Goal: Communication & Community: Ask a question

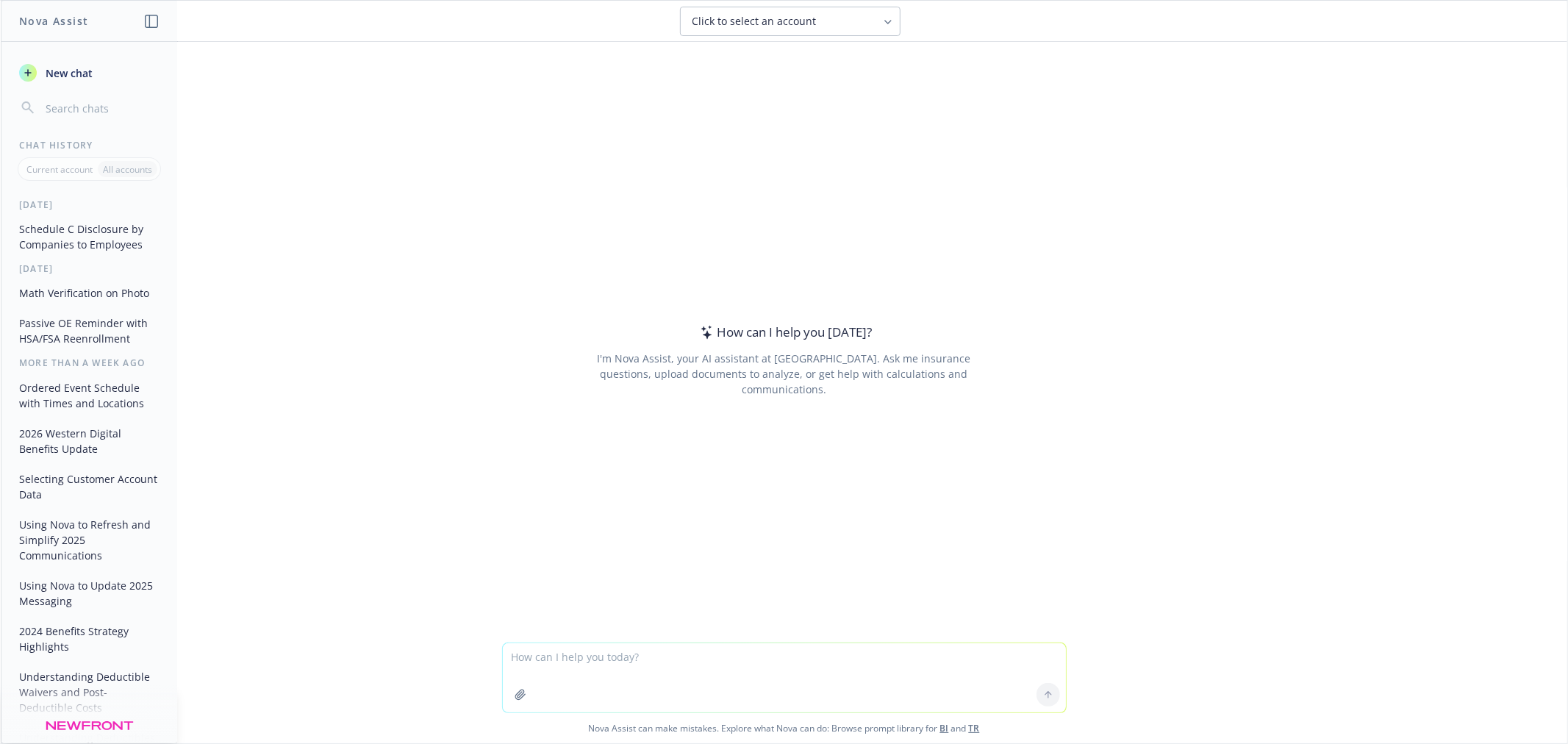
click at [627, 667] on textarea at bounding box center [785, 678] width 563 height 69
type textarea "what type of employer needs to complete the Bay Area Commuter Ordinance"
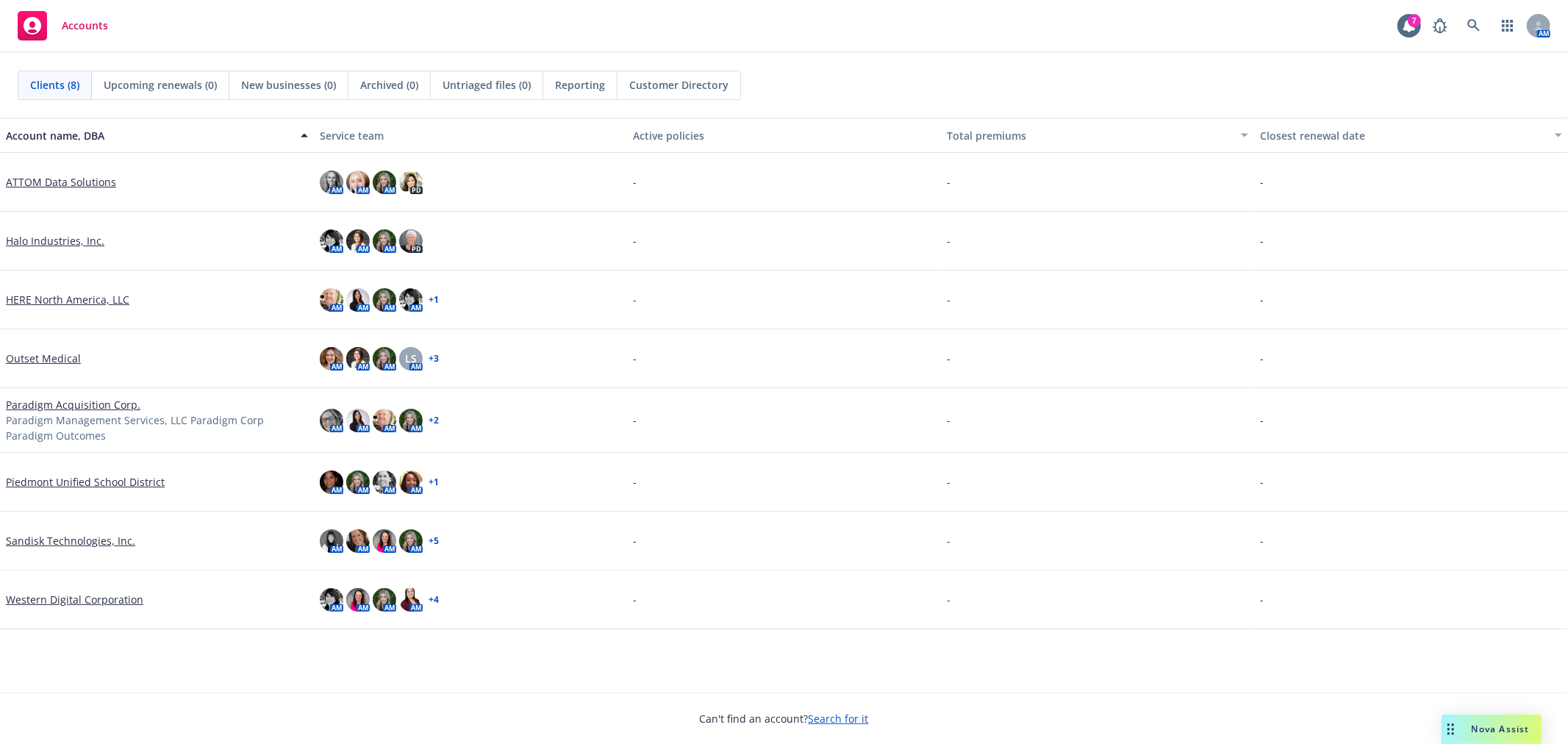
click at [69, 597] on link "Western Digital Corporation" at bounding box center [75, 600] width 138 height 16
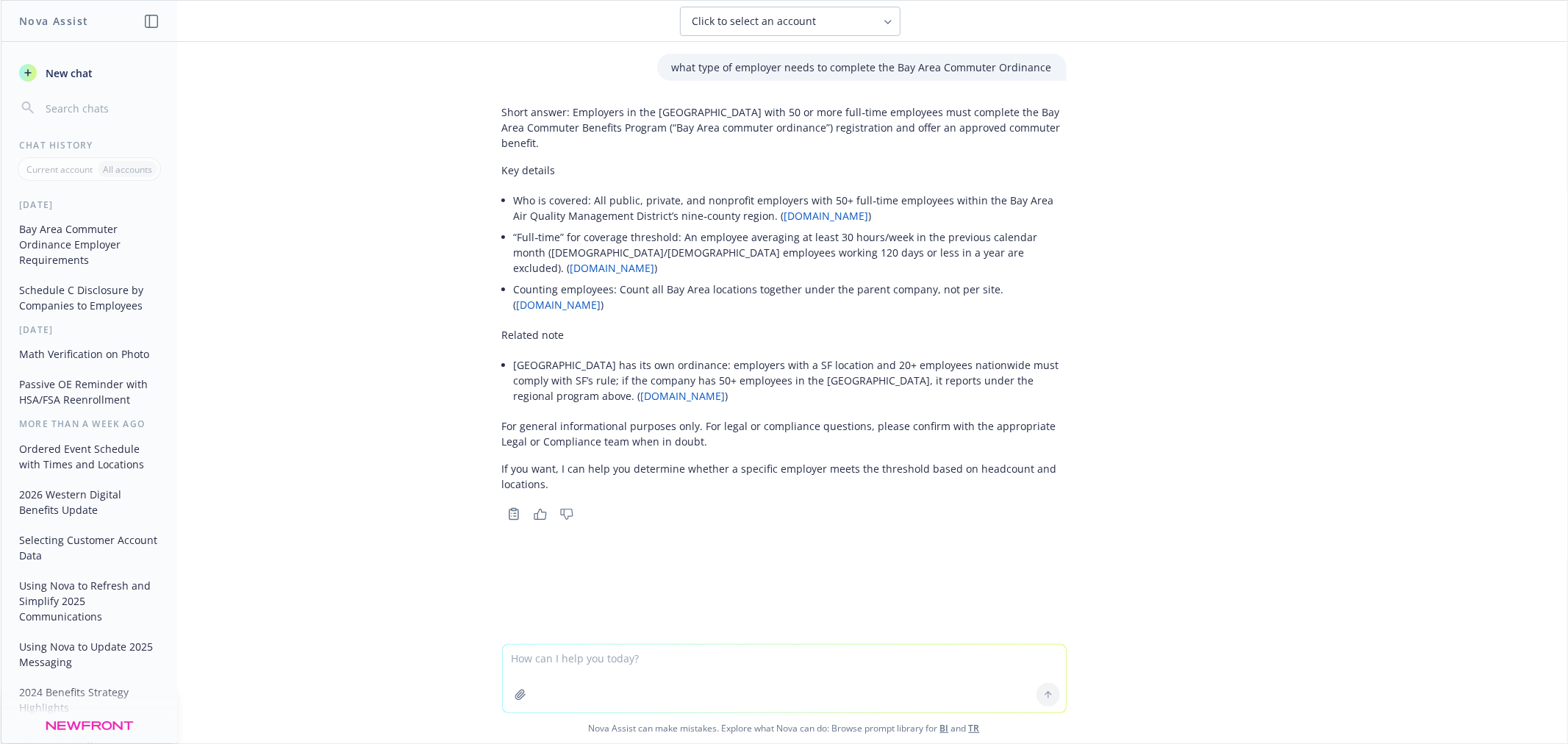
click at [618, 673] on textarea at bounding box center [785, 679] width 563 height 68
type textarea "SB 729 summary"
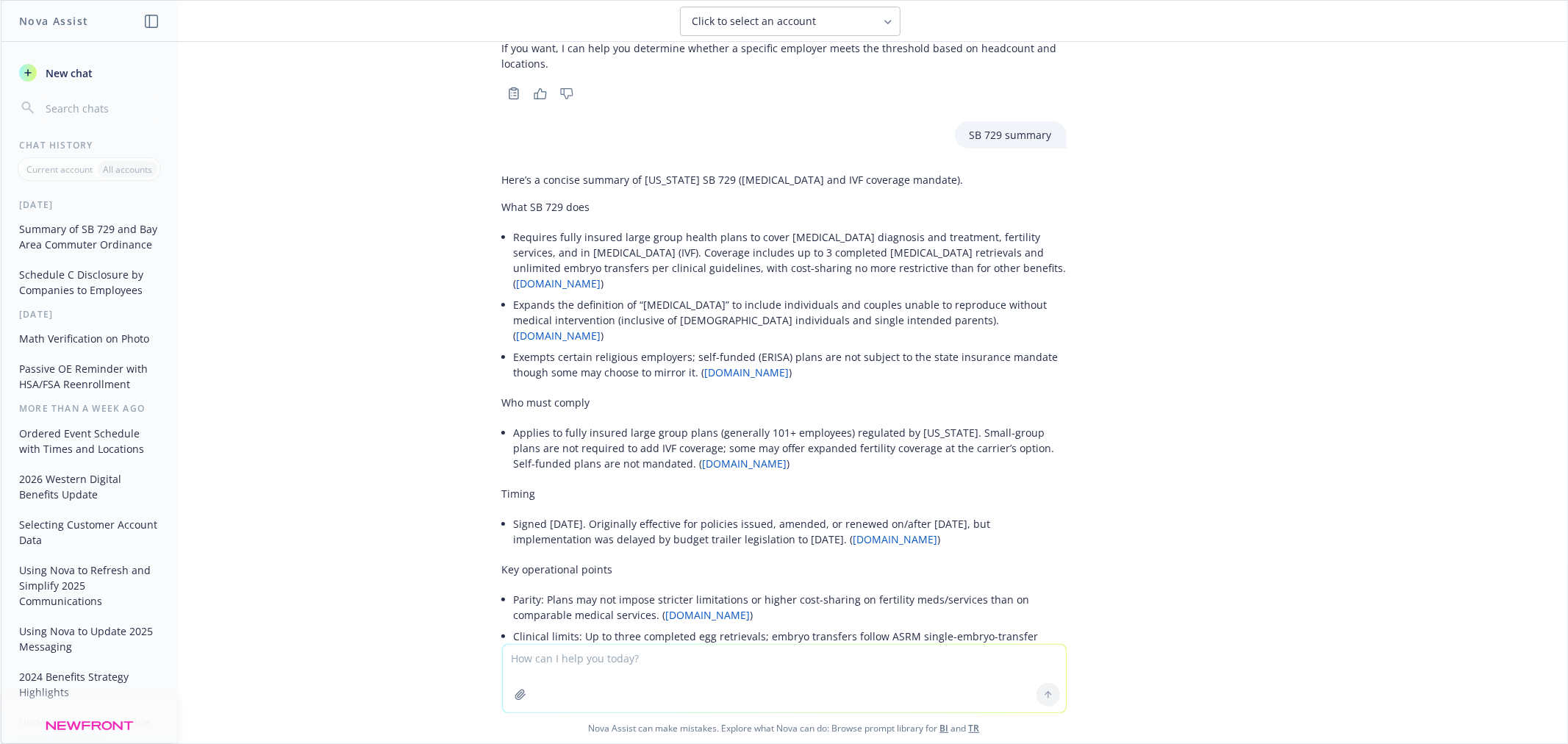
scroll to position [365, 0]
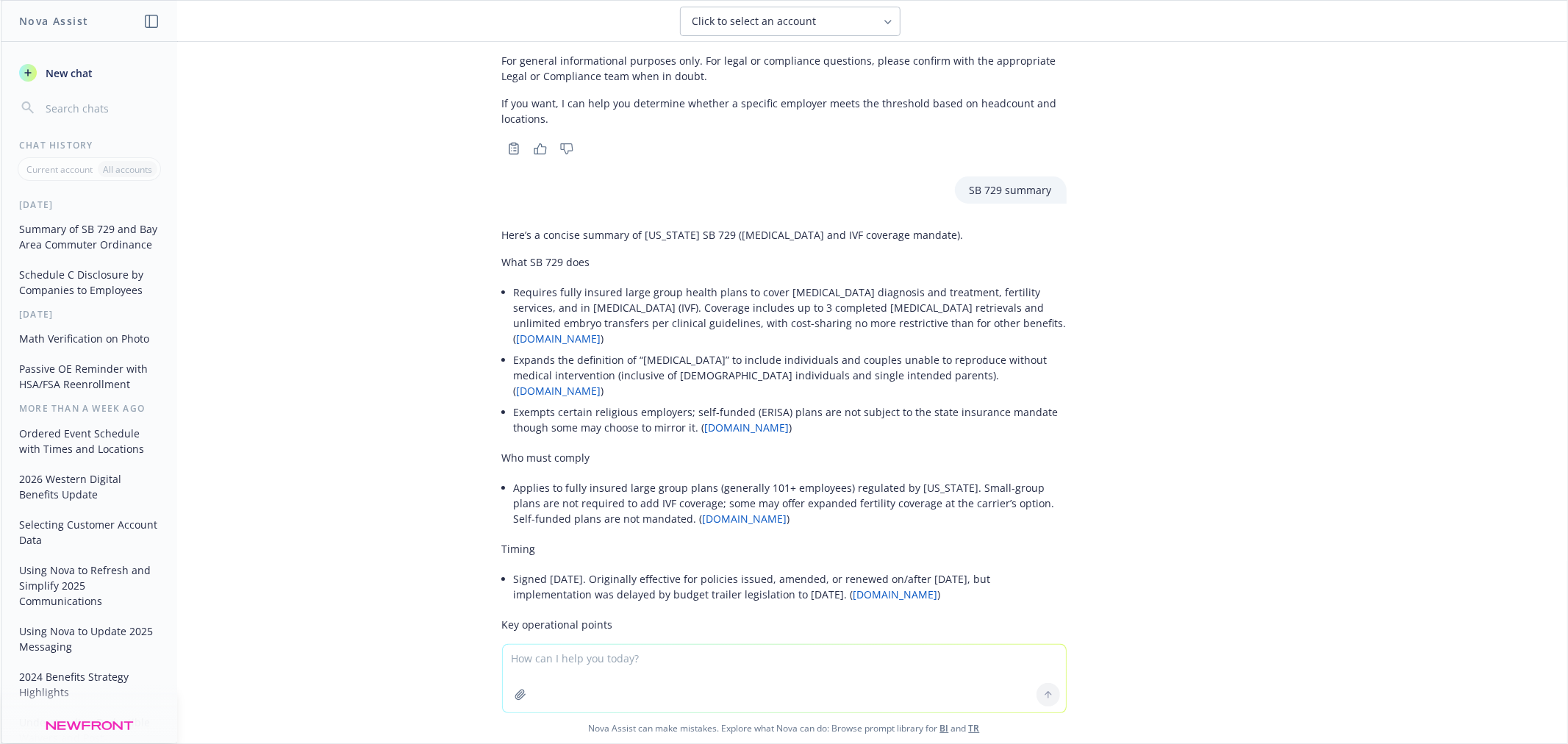
scroll to position [529, 0]
